Goal: Transaction & Acquisition: Purchase product/service

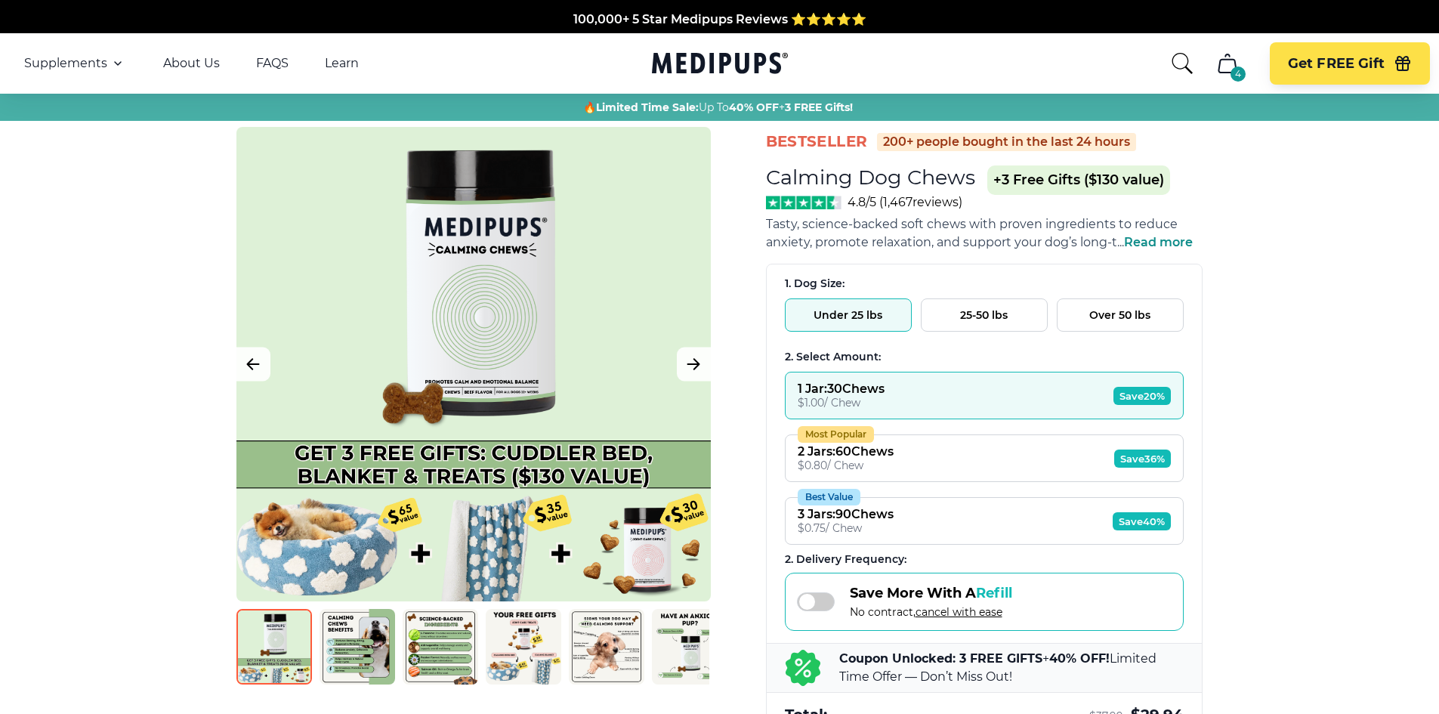
click at [975, 316] on button "25-50 lbs" at bounding box center [984, 314] width 127 height 33
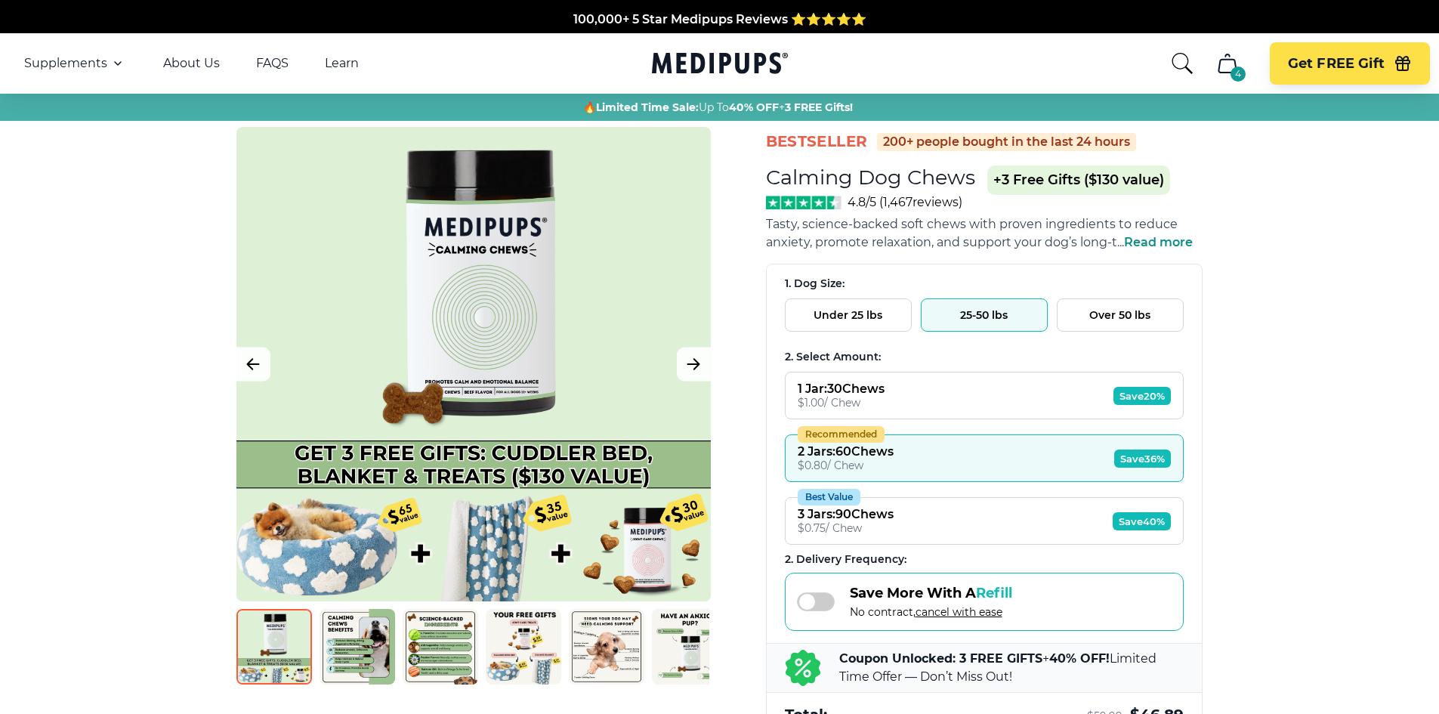
click at [1117, 316] on button "Over 50 lbs" at bounding box center [1120, 314] width 127 height 33
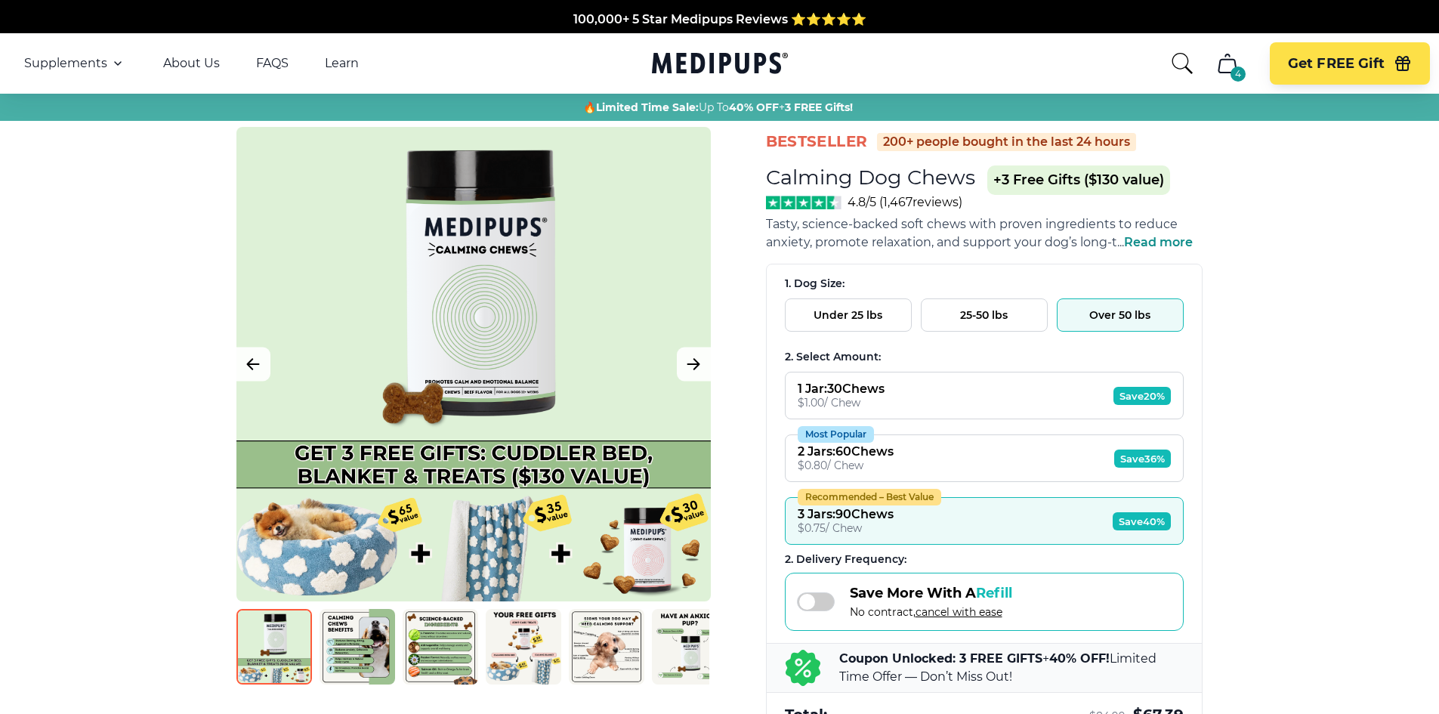
click at [999, 319] on button "25-50 lbs" at bounding box center [984, 314] width 127 height 33
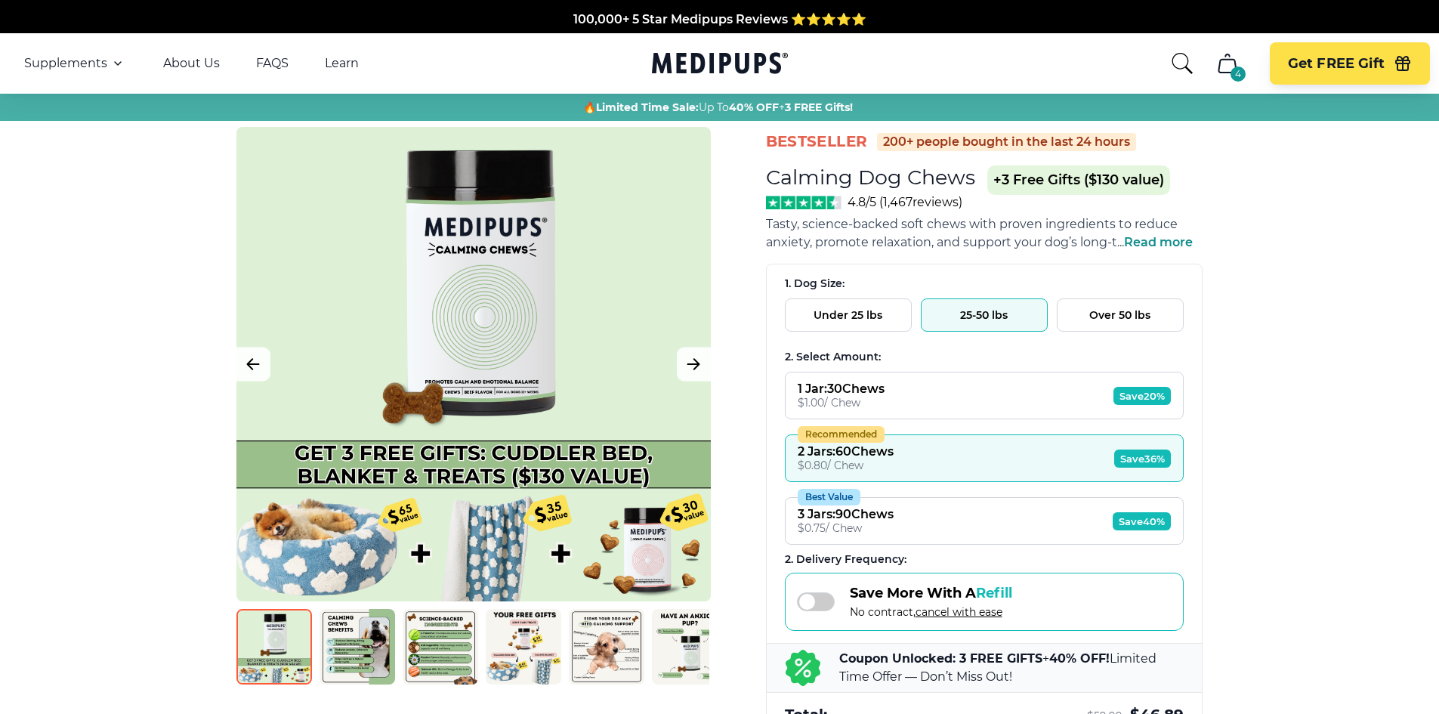
click at [1082, 308] on button "Over 50 lbs" at bounding box center [1120, 314] width 127 height 33
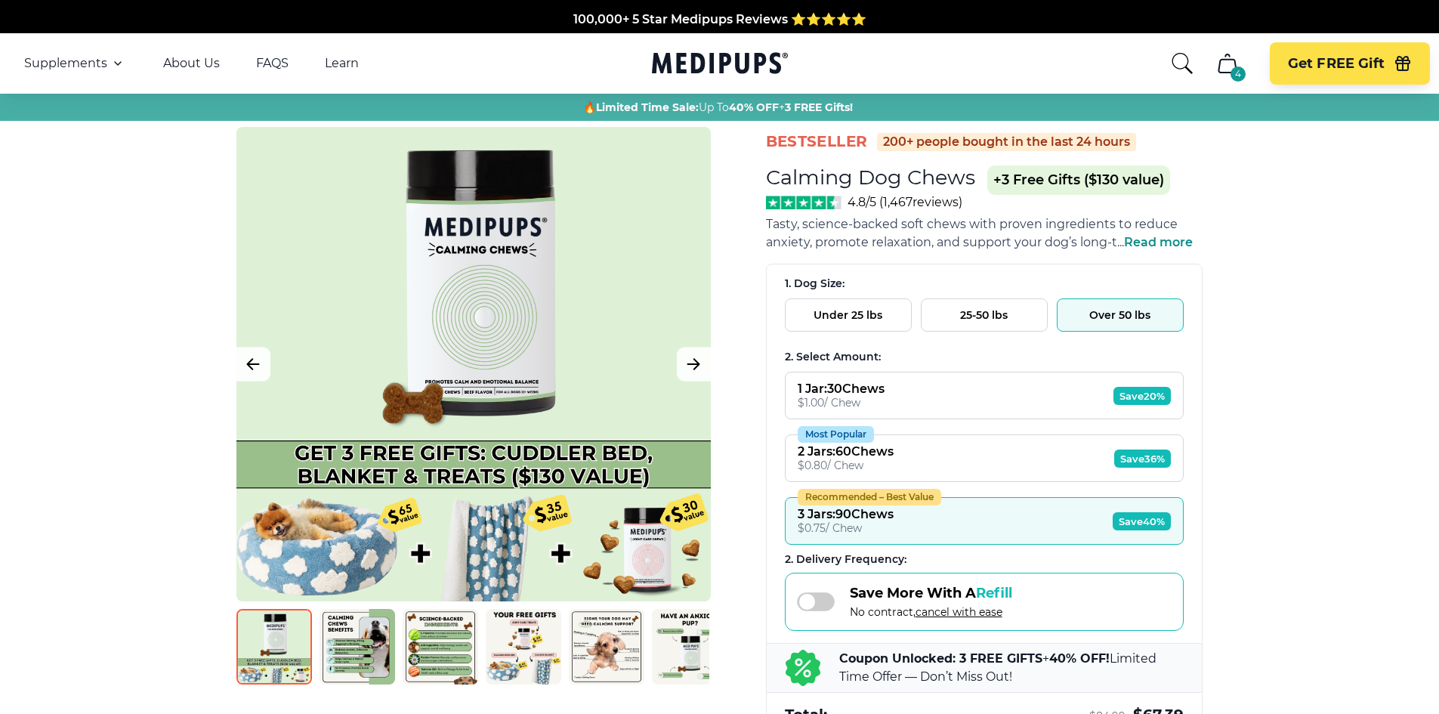
click at [1129, 395] on span "Save 20%" at bounding box center [1142, 396] width 57 height 18
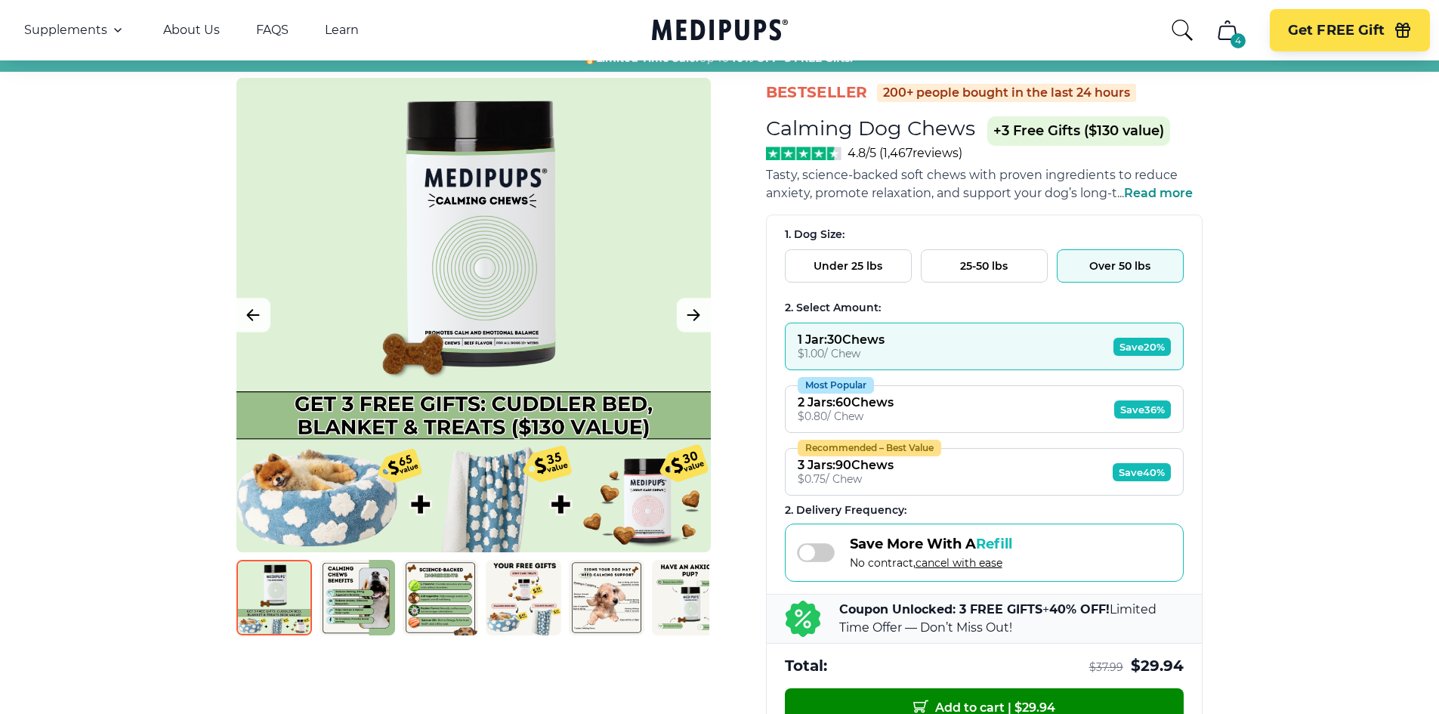
scroll to position [76, 0]
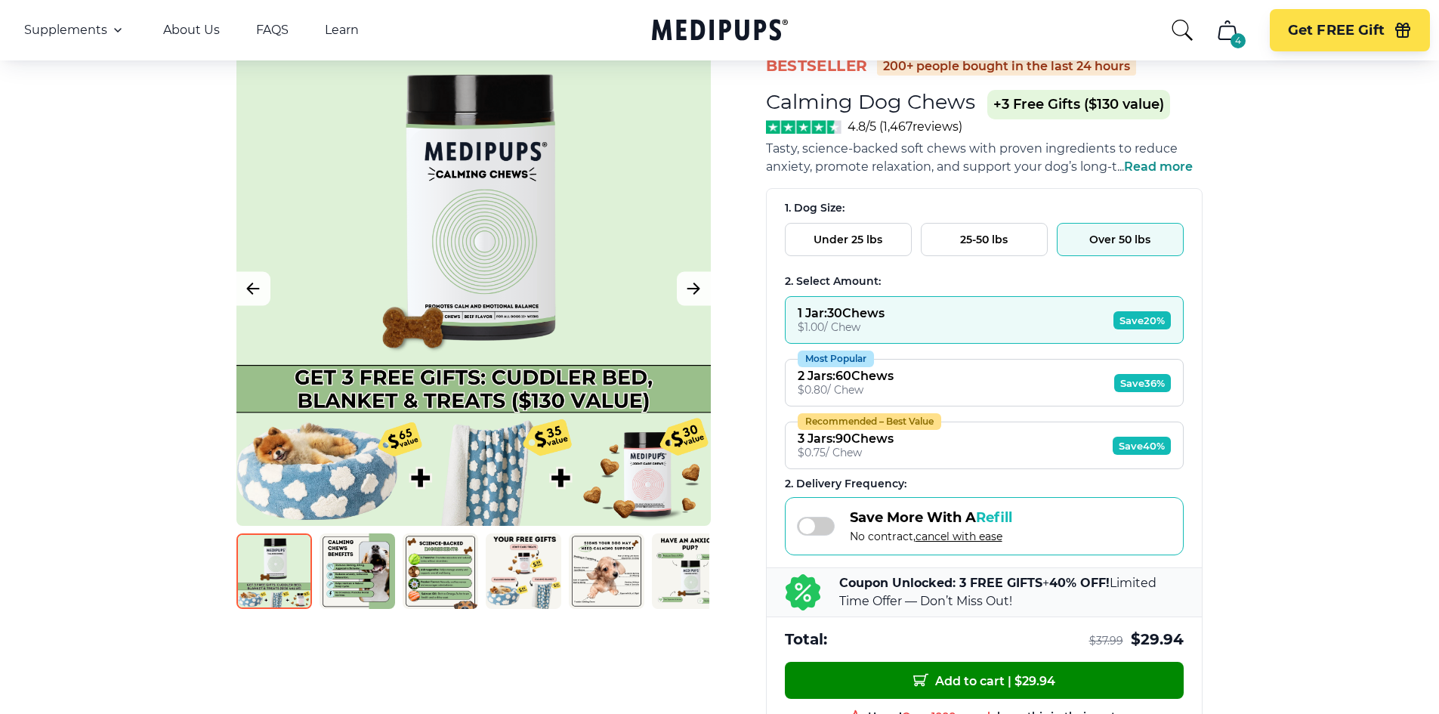
click at [836, 240] on button "Under 25 lbs" at bounding box center [848, 239] width 127 height 33
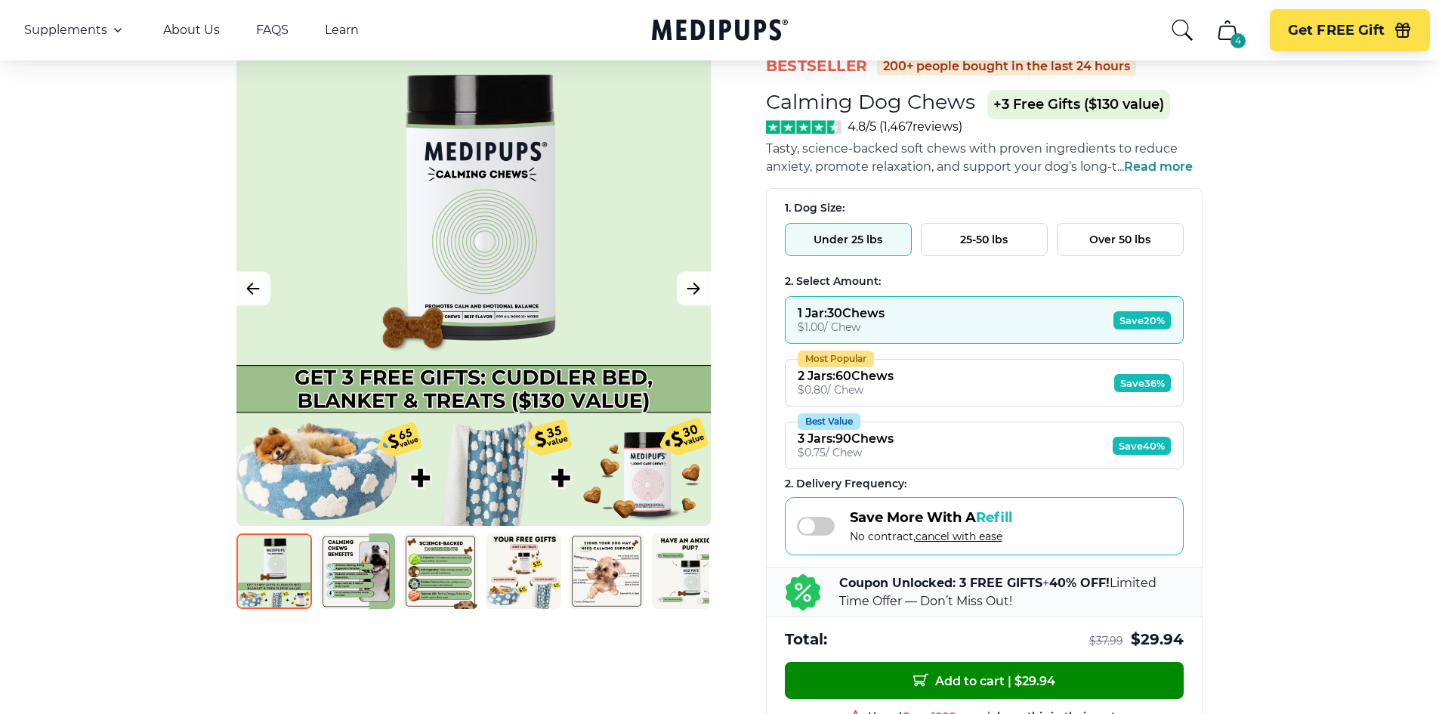
click at [1132, 322] on span "Save 20%" at bounding box center [1142, 320] width 57 height 18
click at [925, 319] on button "1 Jar : 30 Chews $ 1.00 / Chew Save 20%" at bounding box center [984, 320] width 399 height 48
click at [931, 372] on button "Most Popular 2 Jars : 60 Chews $ 0.80 / Chew Save 36%" at bounding box center [984, 383] width 399 height 48
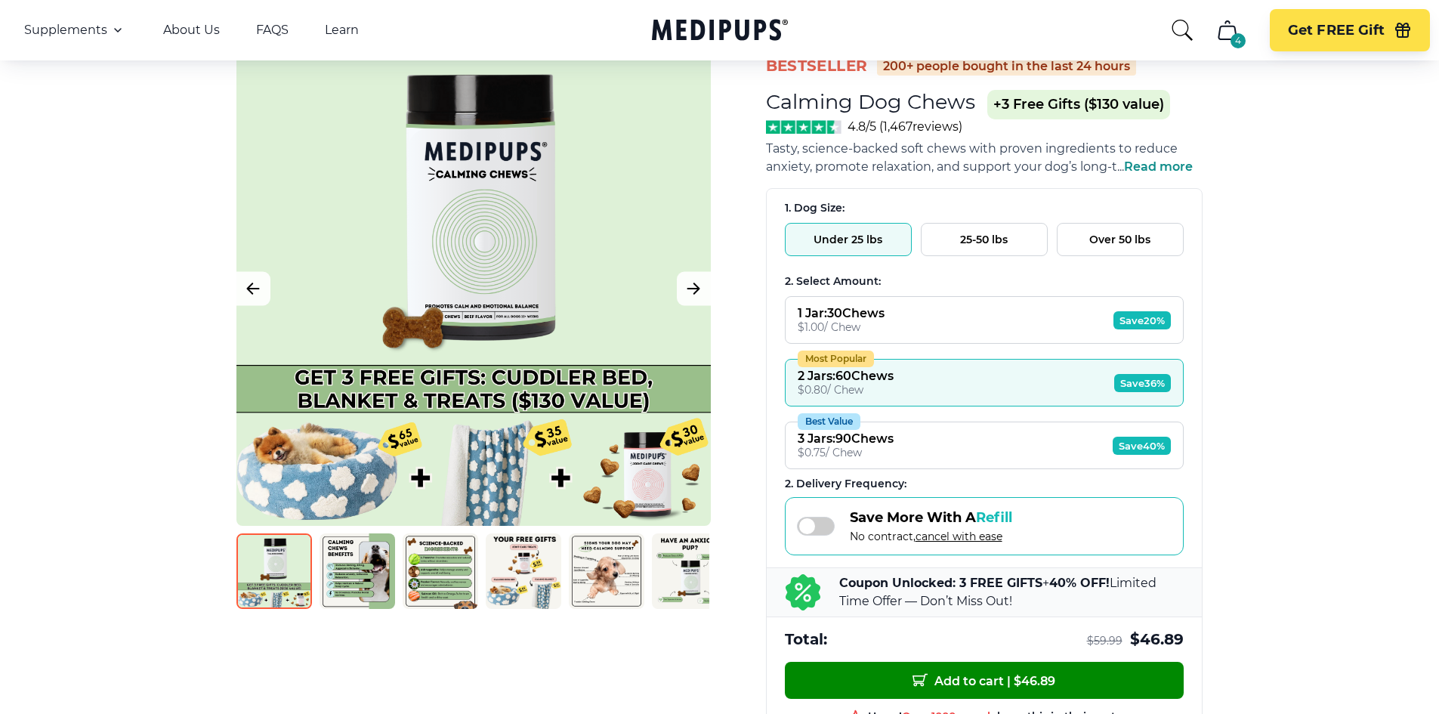
click at [916, 311] on button "1 Jar : 30 Chews $ 1.00 / Chew Save 20%" at bounding box center [984, 320] width 399 height 48
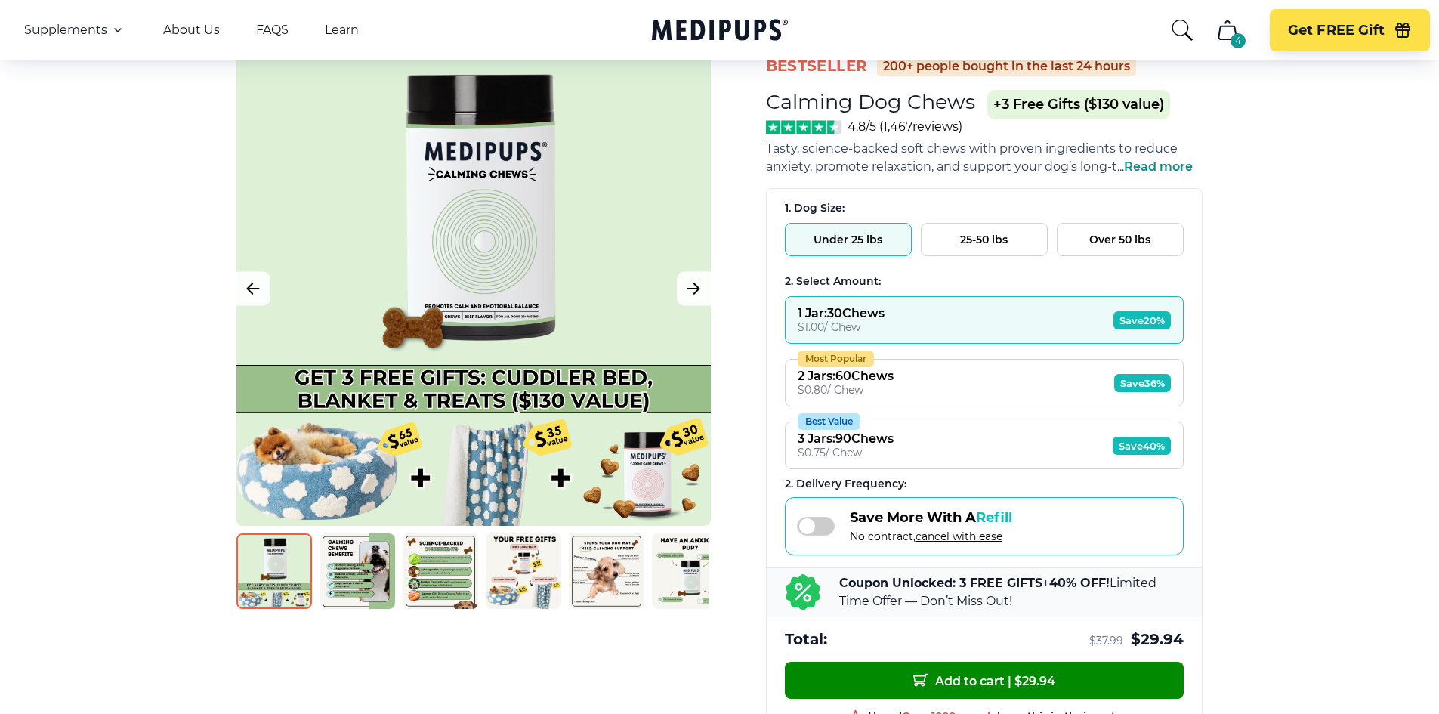
click at [607, 562] on img at bounding box center [607, 571] width 76 height 76
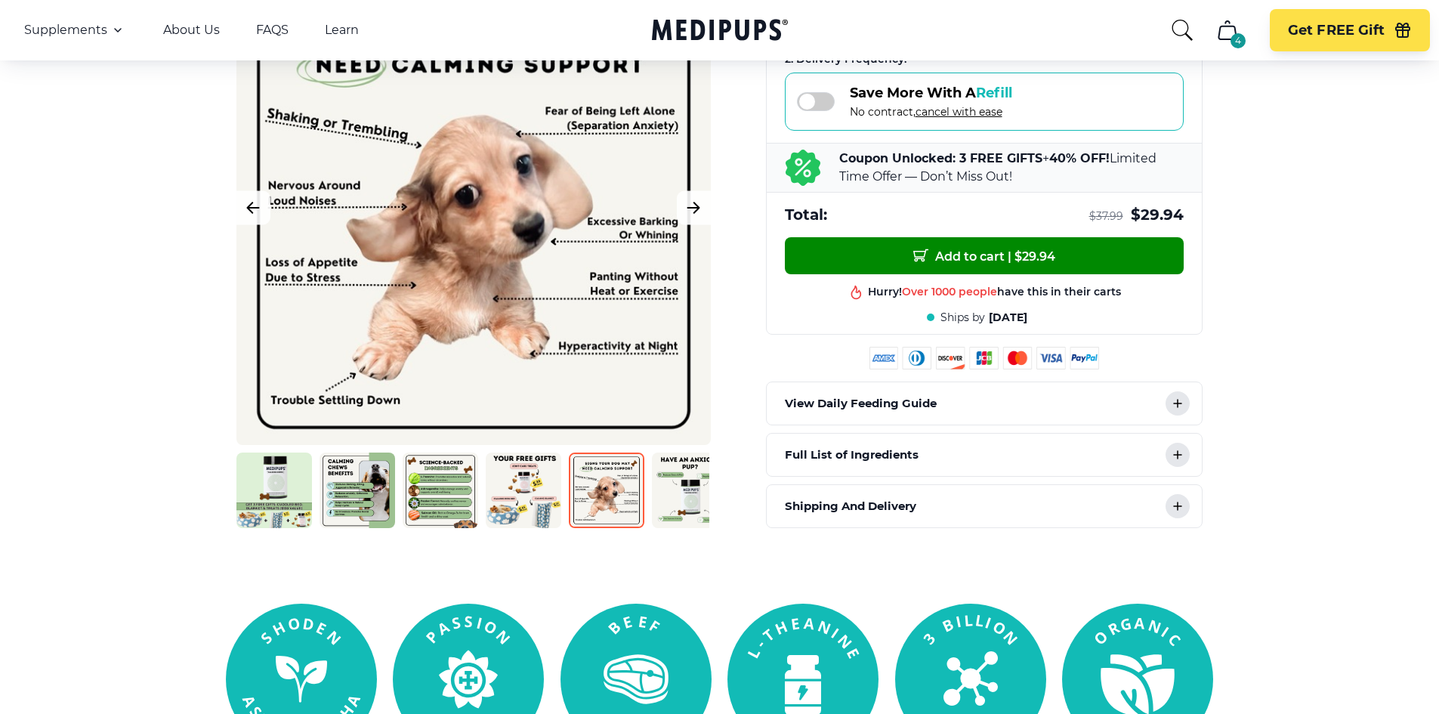
scroll to position [529, 0]
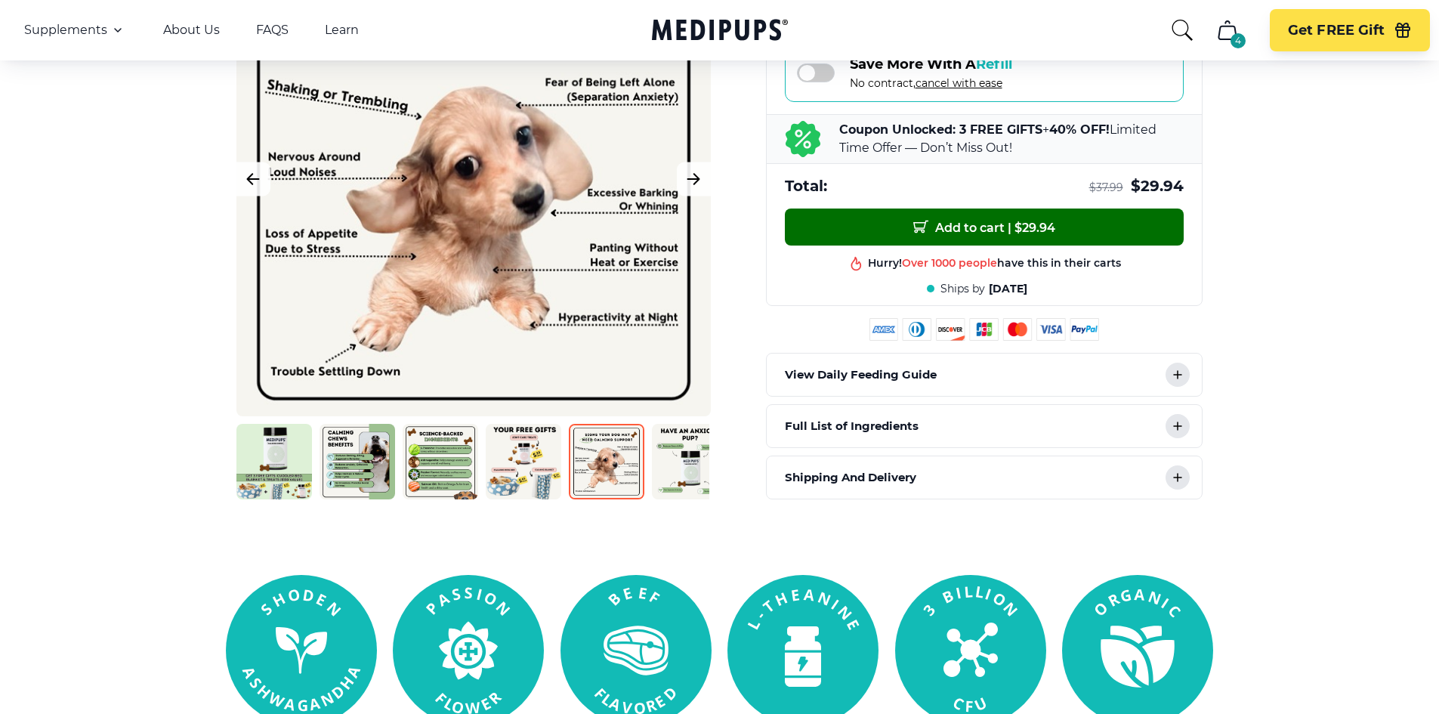
click at [997, 228] on span "Add to cart | $ 29.94" at bounding box center [984, 227] width 142 height 16
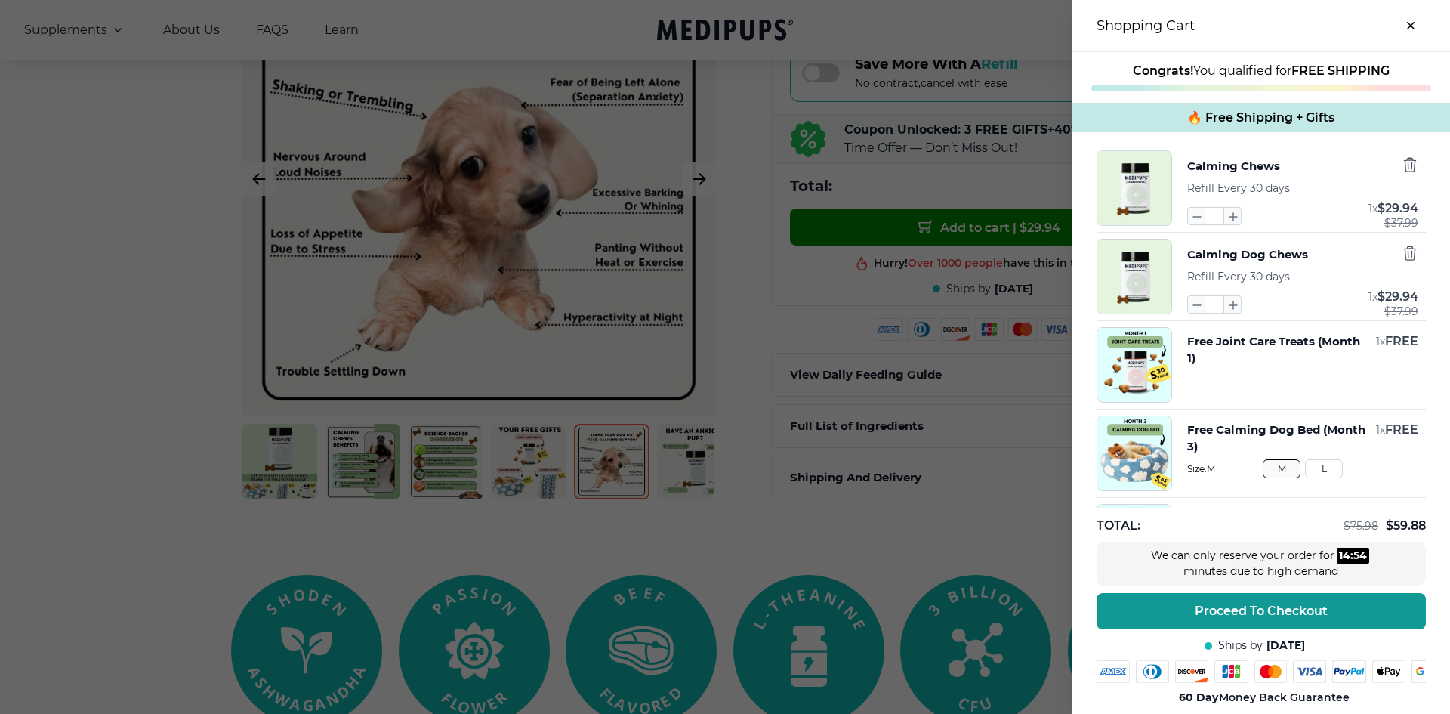
click at [1407, 22] on icon "close-cart" at bounding box center [1411, 26] width 8 height 8
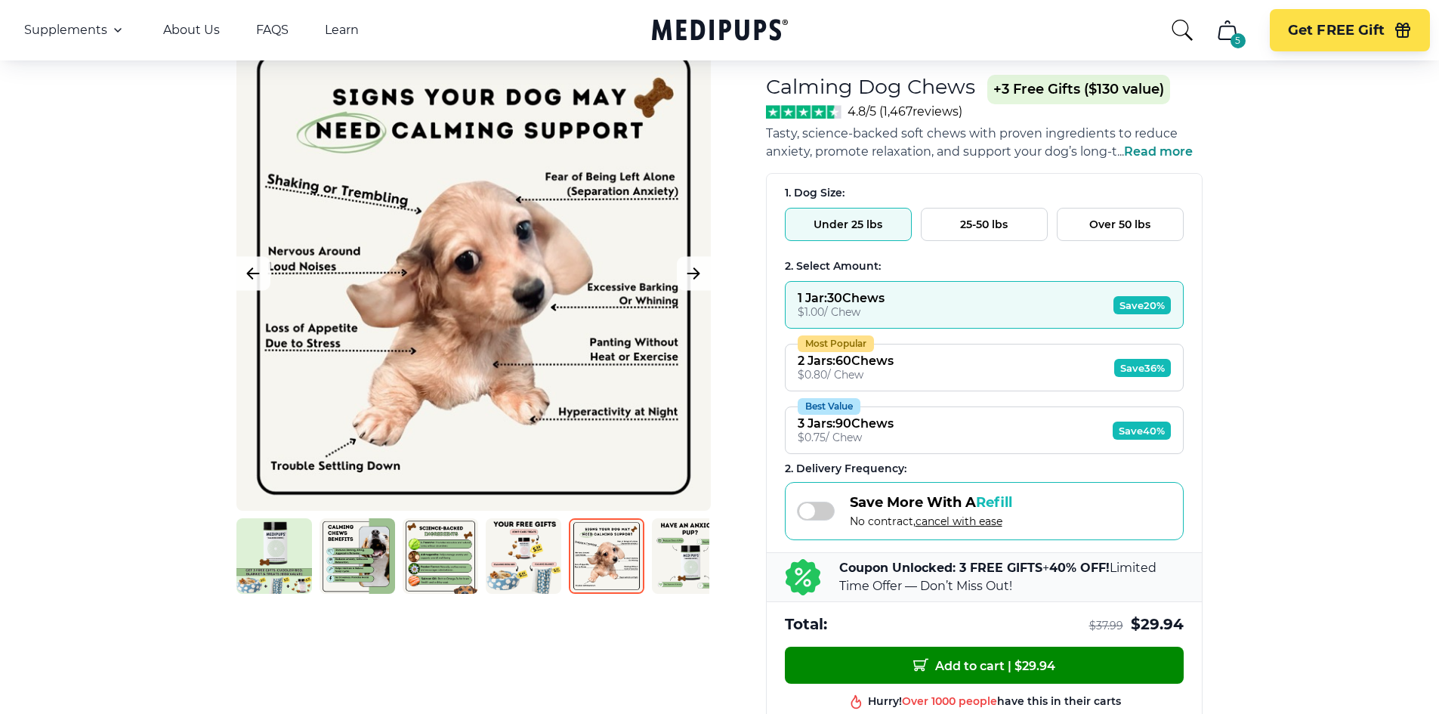
scroll to position [76, 0]
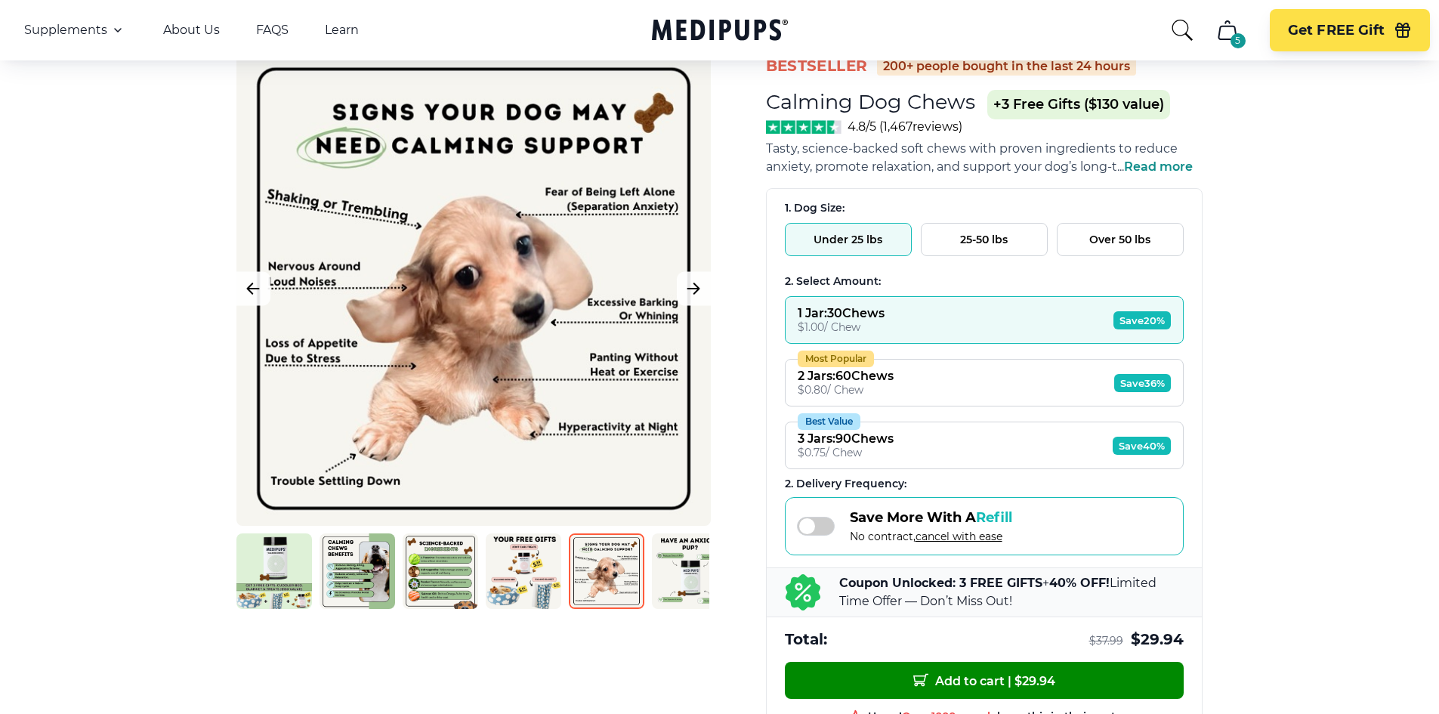
click at [1126, 237] on button "Over 50 lbs" at bounding box center [1120, 239] width 127 height 33
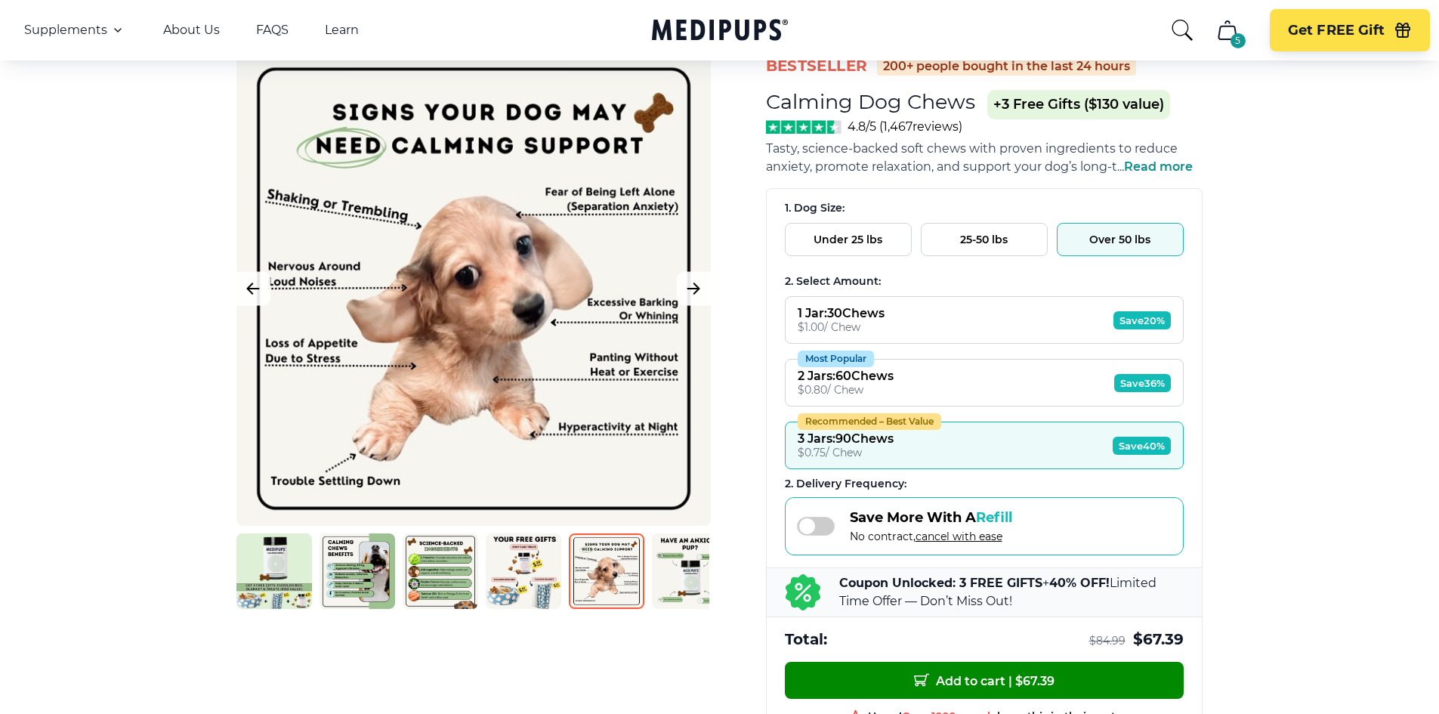
click at [971, 310] on button "1 Jar : 30 Chews $ 1.00 / Chew Save 20%" at bounding box center [984, 320] width 399 height 48
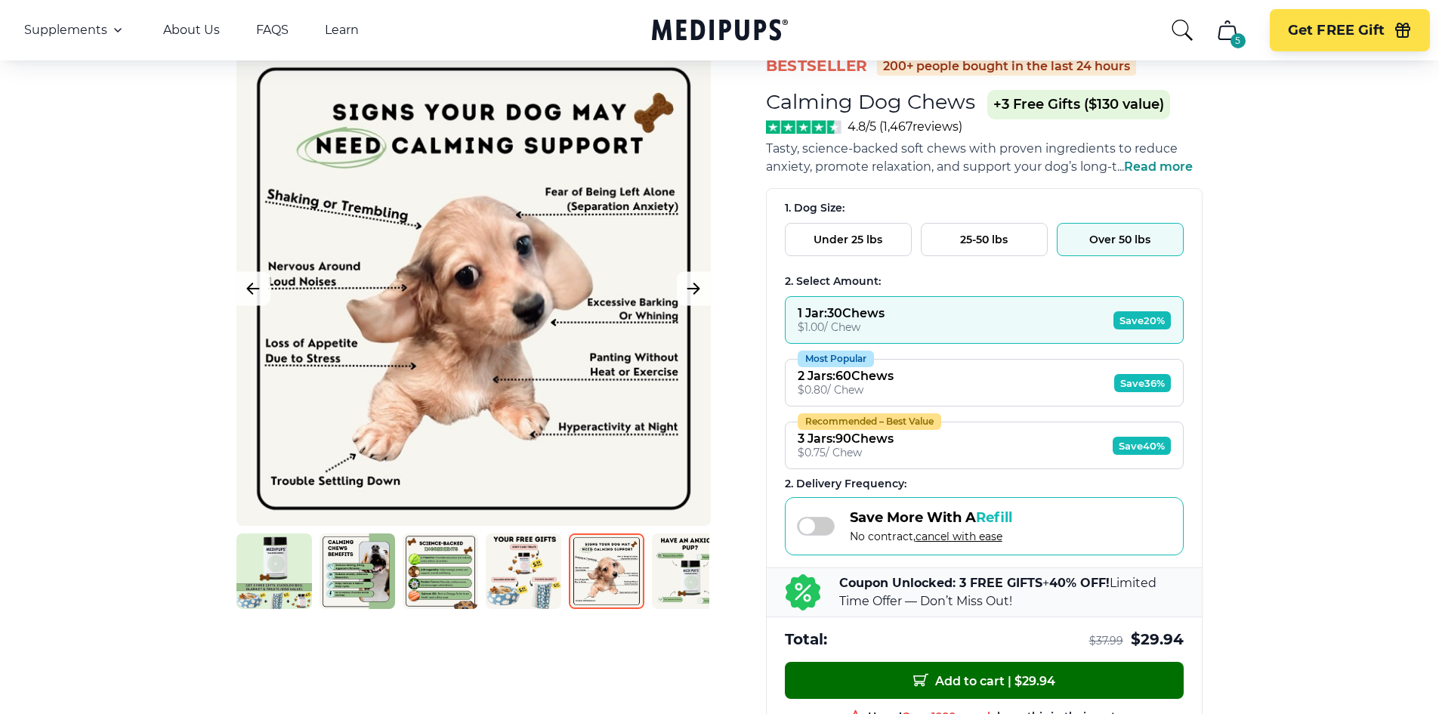
click at [980, 682] on span "Add to cart | $ 29.94" at bounding box center [984, 680] width 142 height 16
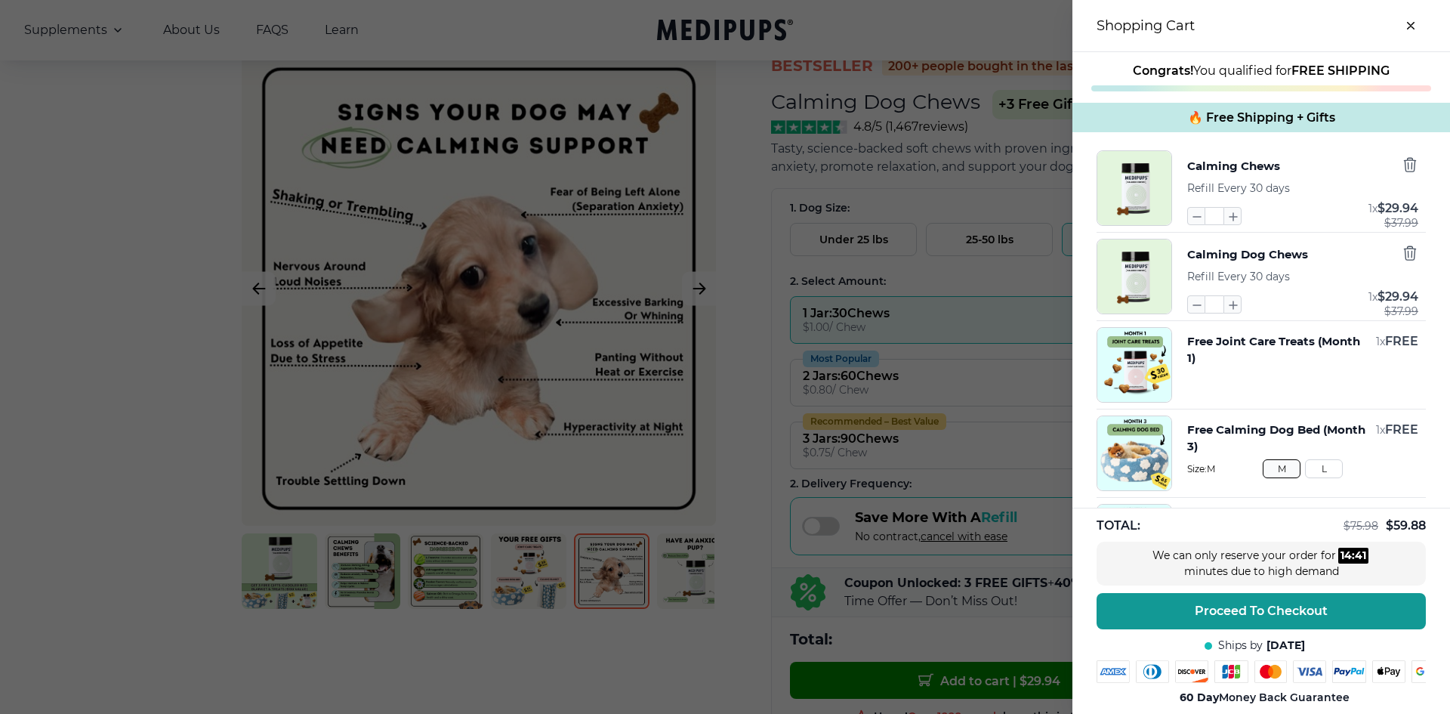
click at [1205, 342] on button "Free Joint Care Treats (Month 1)" at bounding box center [1278, 349] width 181 height 33
click at [1132, 367] on img "button" at bounding box center [1135, 365] width 74 height 74
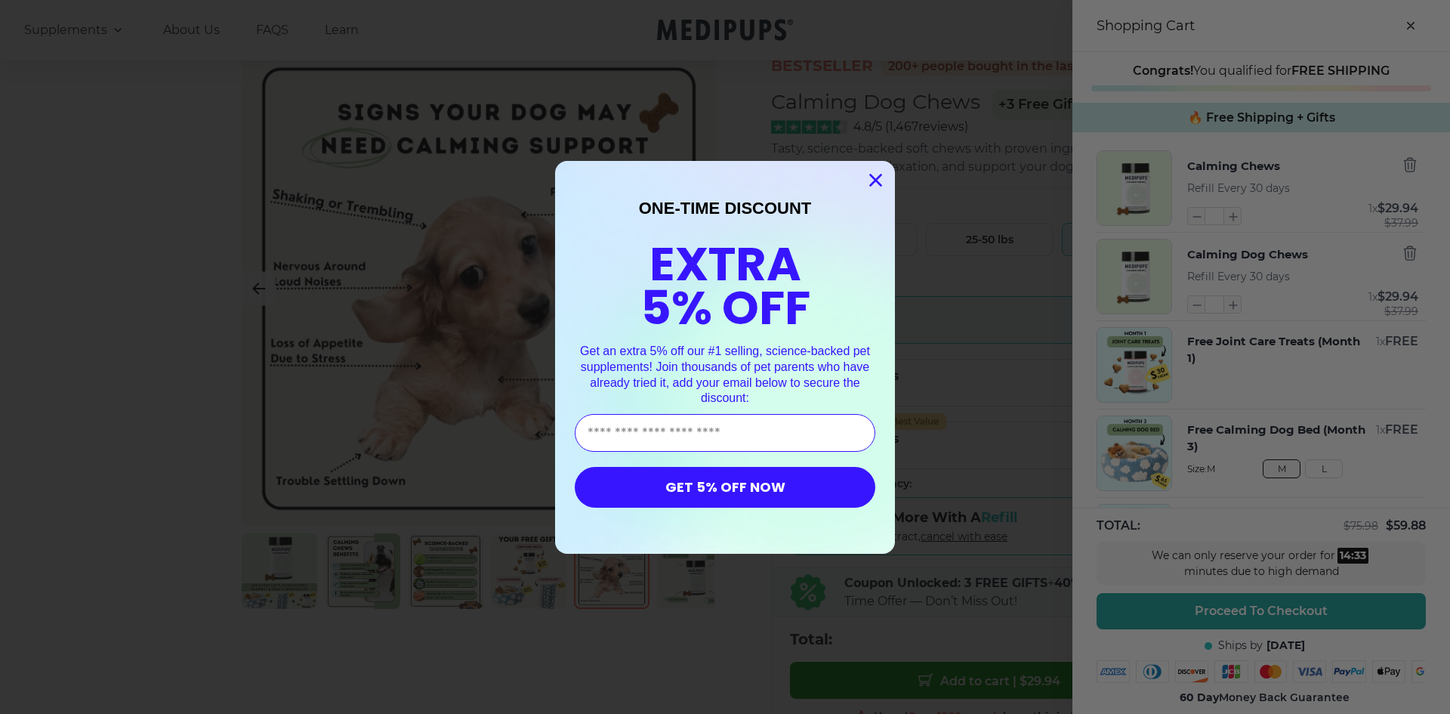
click at [866, 180] on circle "Close dialog" at bounding box center [875, 179] width 25 height 25
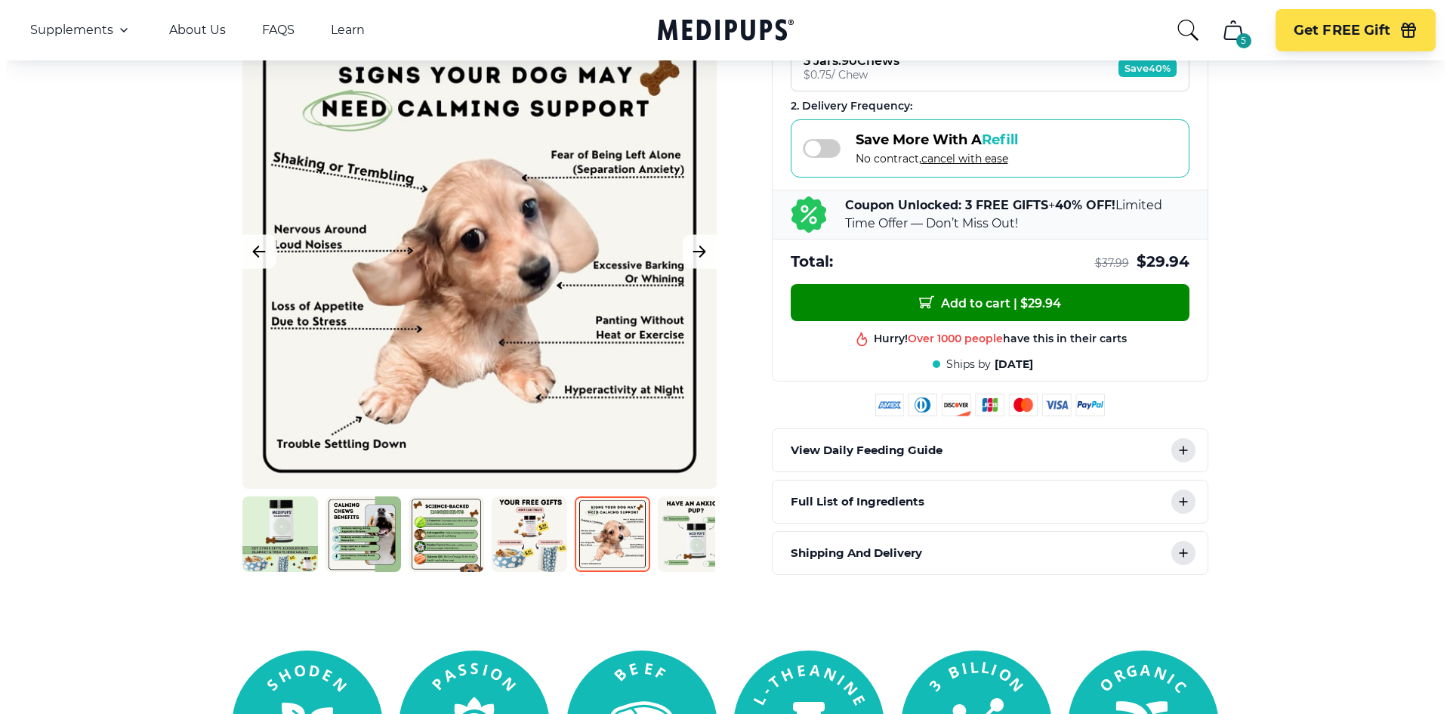
scroll to position [529, 0]
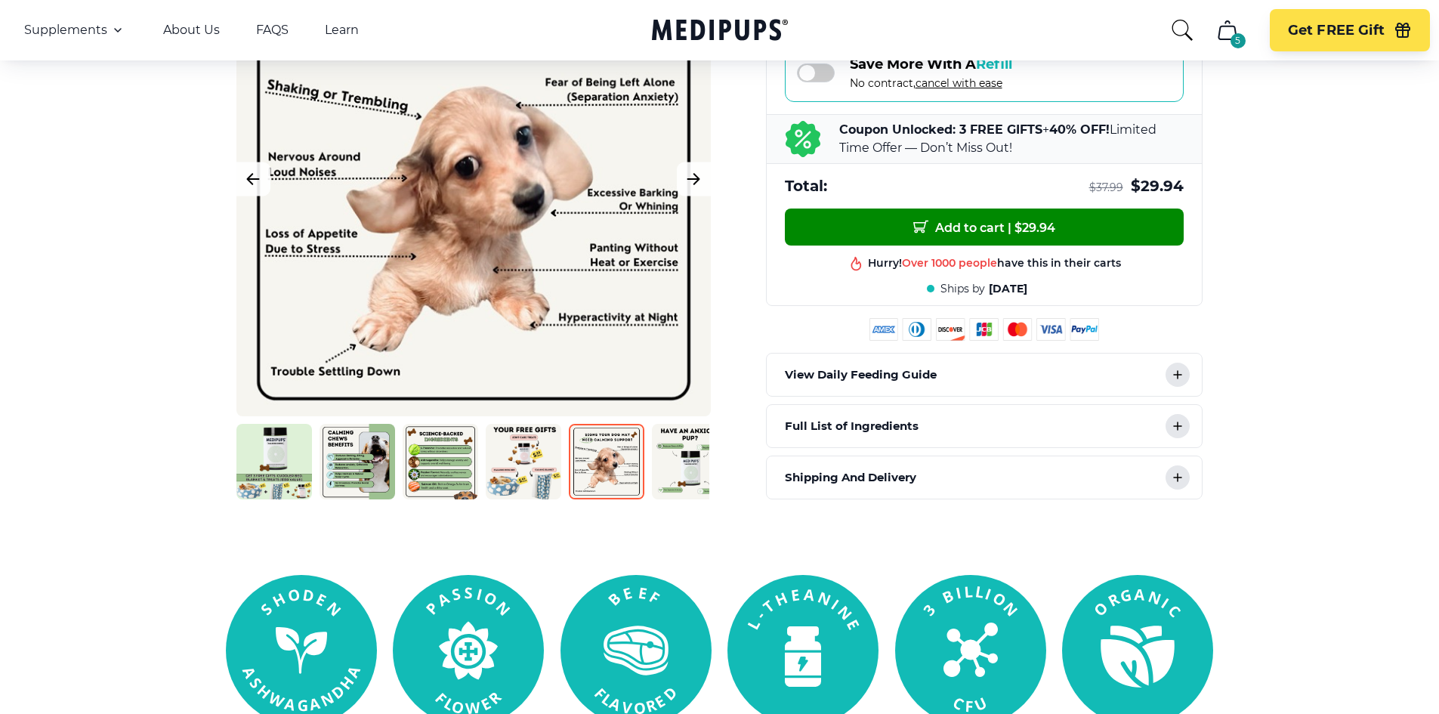
click at [1228, 28] on icon "cart" at bounding box center [1228, 30] width 24 height 24
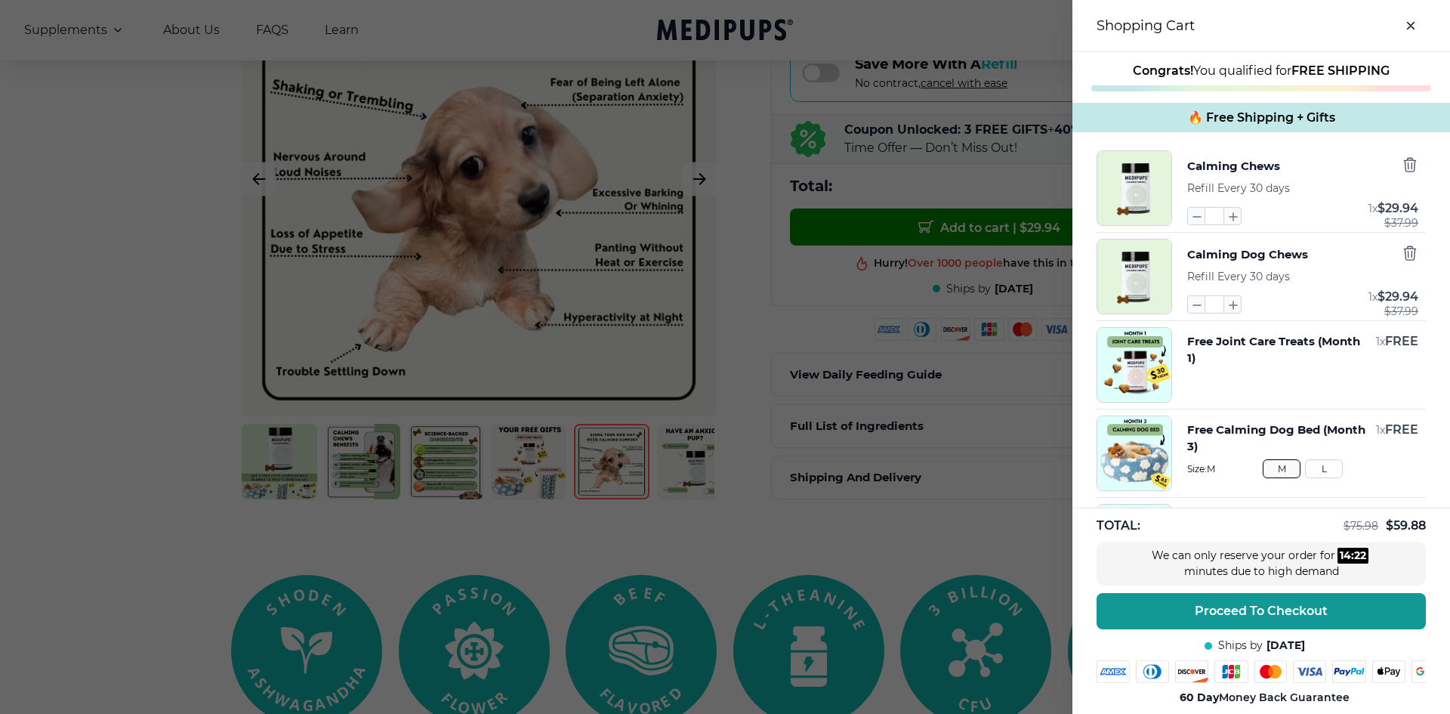
click at [1311, 468] on button "L" at bounding box center [1324, 468] width 38 height 19
click at [1263, 472] on button "M" at bounding box center [1282, 468] width 38 height 19
click at [1305, 469] on button "L" at bounding box center [1324, 468] width 38 height 19
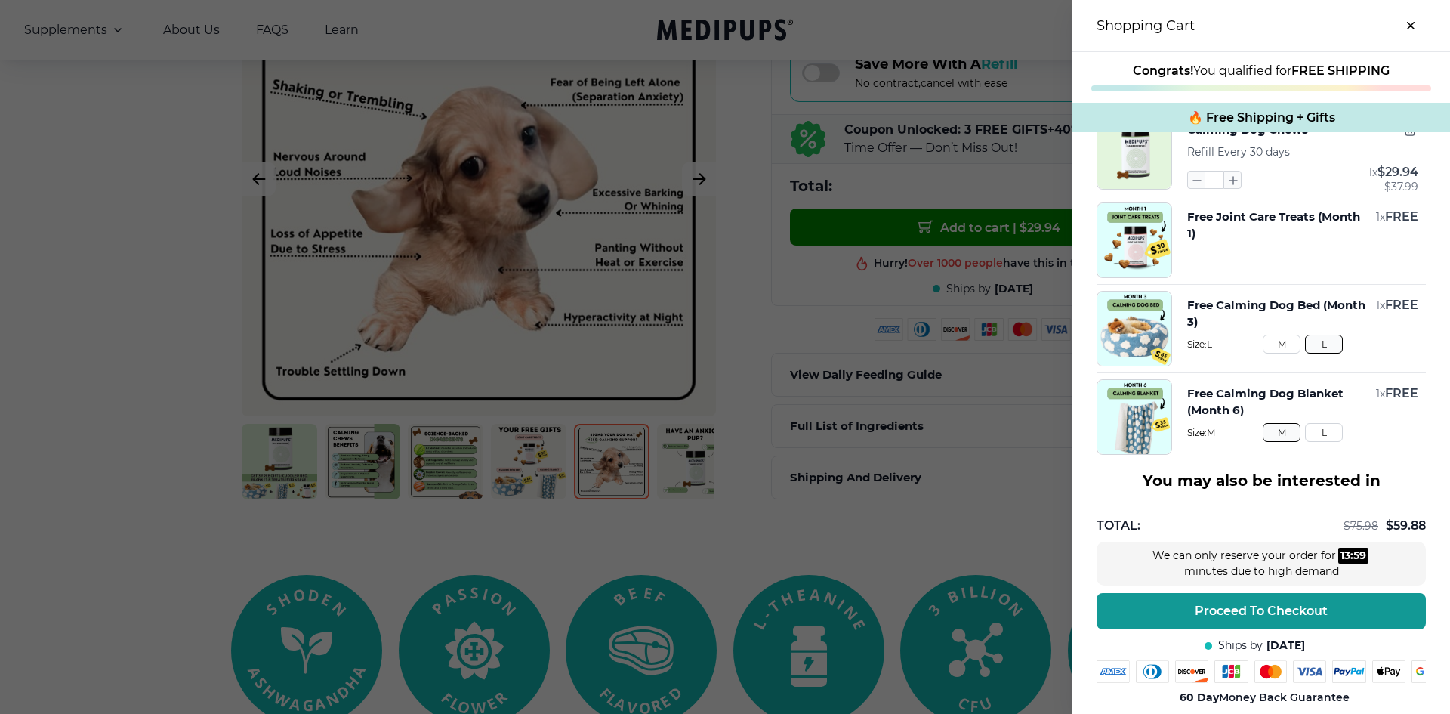
scroll to position [151, 0]
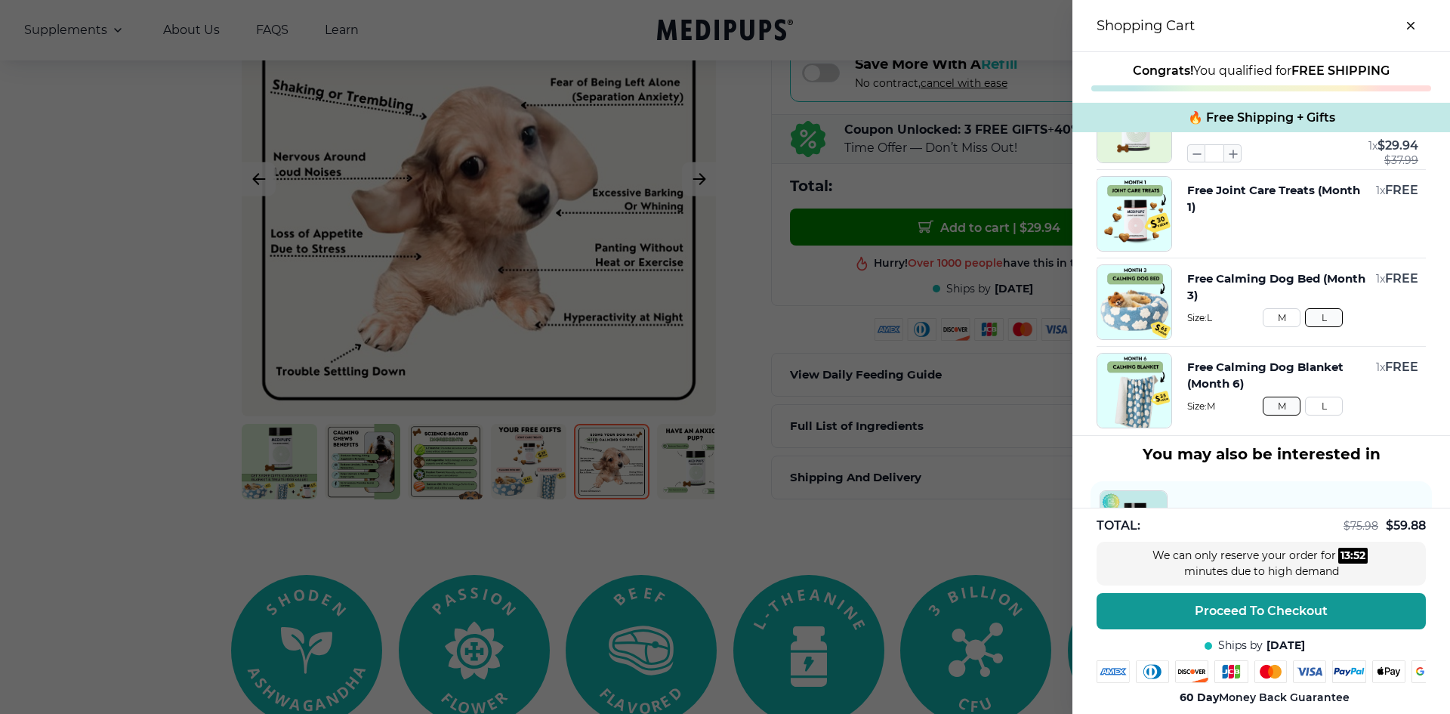
click at [1305, 409] on button "L" at bounding box center [1324, 406] width 38 height 19
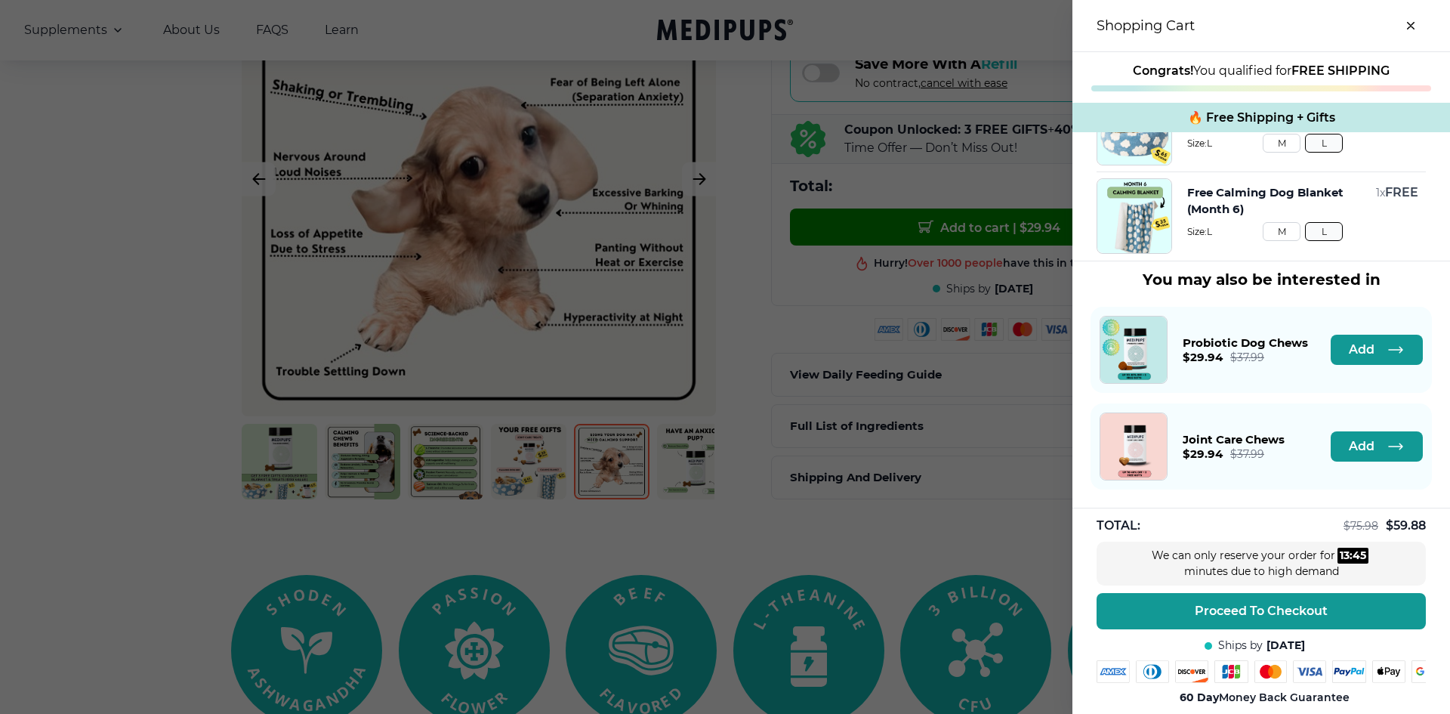
scroll to position [338, 0]
drag, startPoint x: 1341, startPoint y: 436, endPoint x: 1347, endPoint y: 403, distance: 33.8
click at [1349, 439] on span "Add" at bounding box center [1362, 446] width 26 height 15
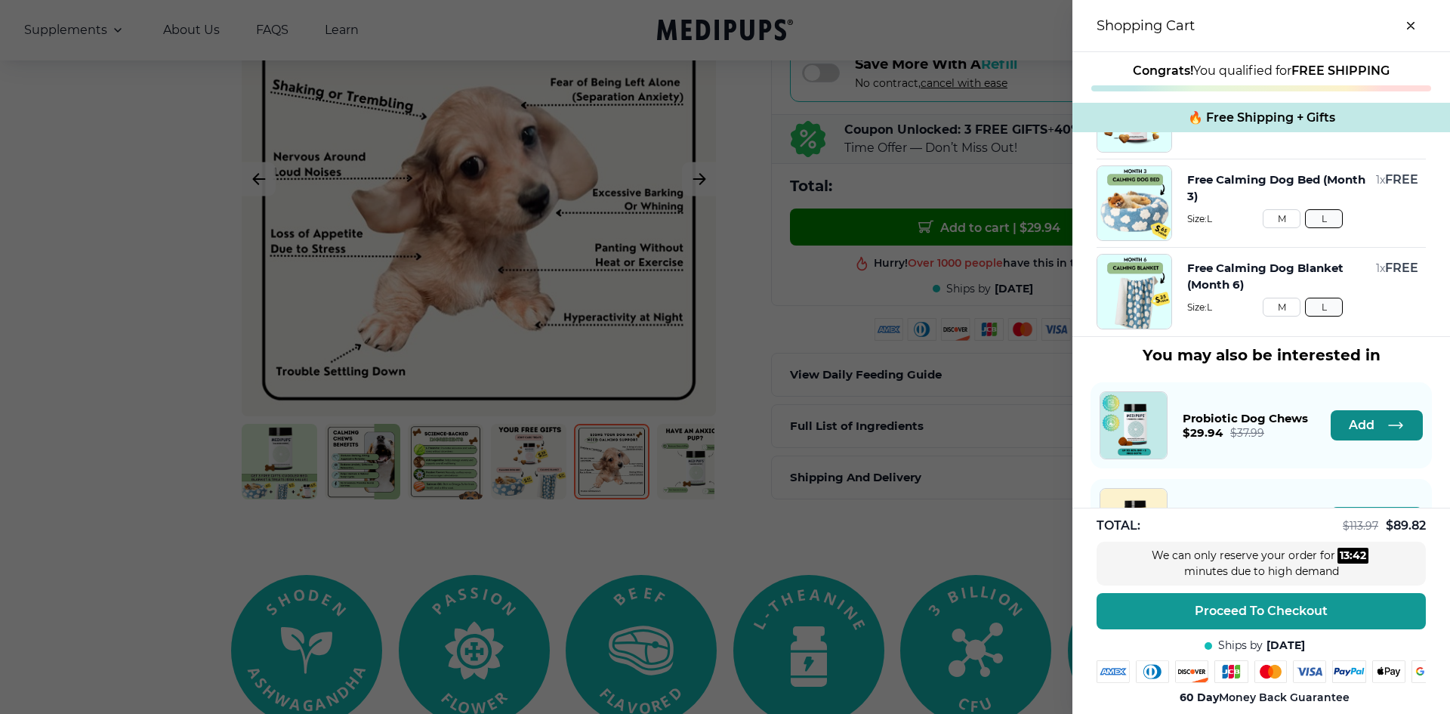
click at [1349, 427] on span "Add" at bounding box center [1362, 425] width 26 height 15
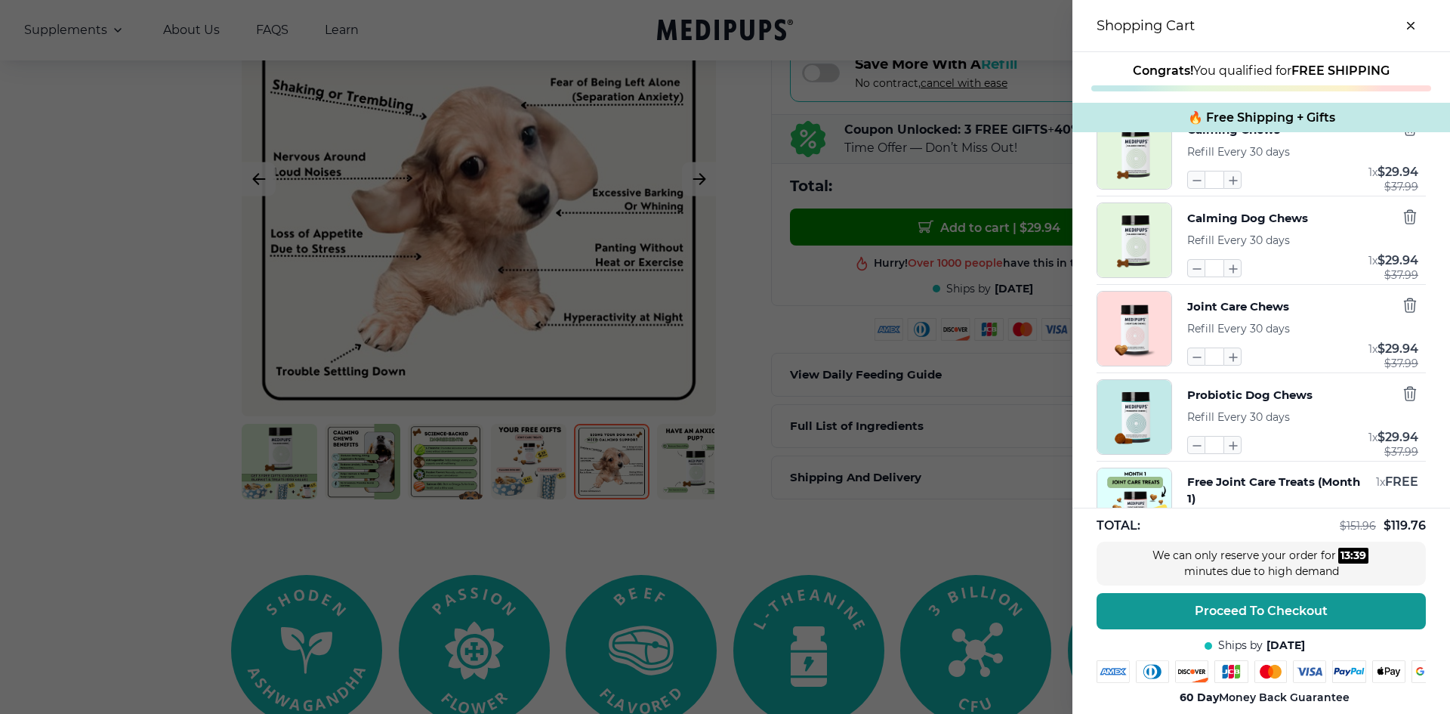
scroll to position [0, 0]
